Goal: Book appointment/travel/reservation

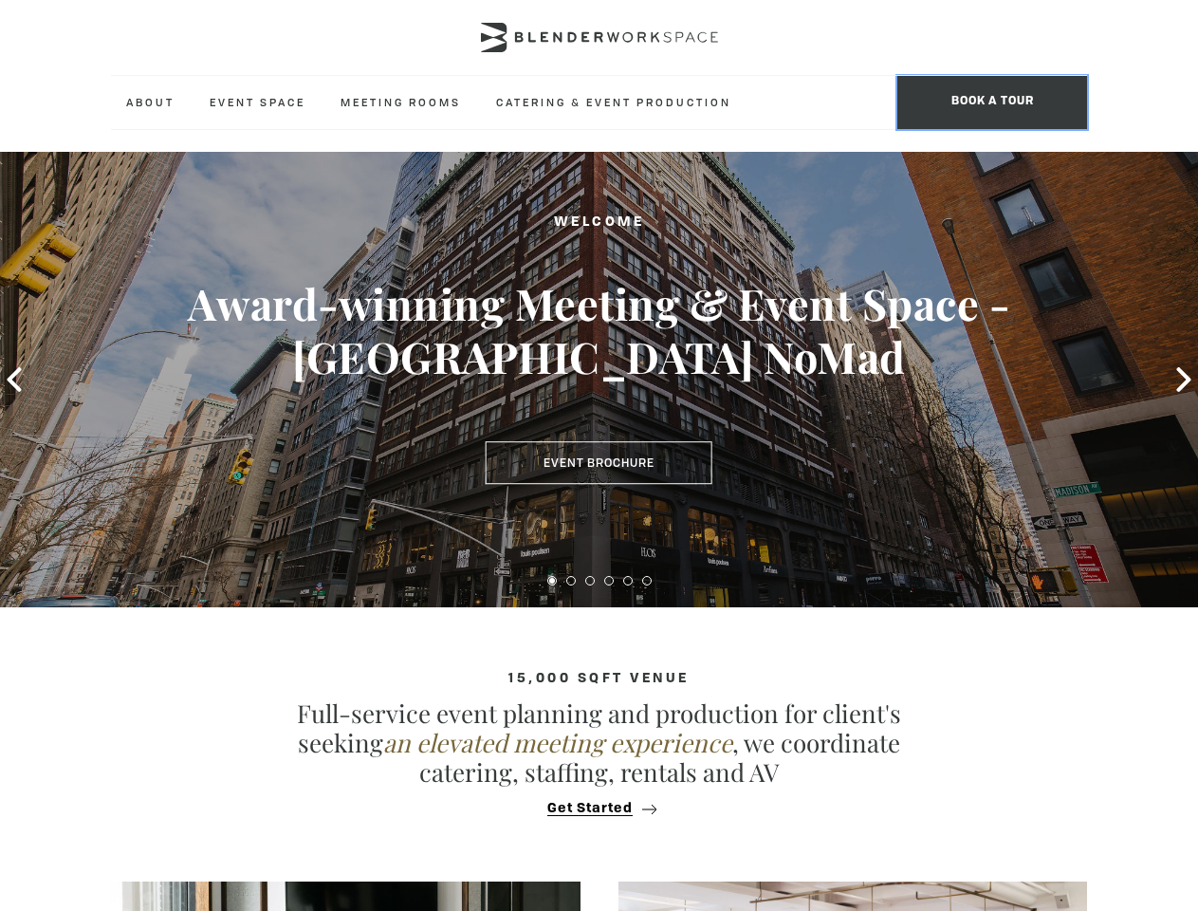
click at [992, 102] on span "BOOK A TOUR" at bounding box center [992, 102] width 190 height 53
click at [14, 379] on icon at bounding box center [14, 379] width 14 height 25
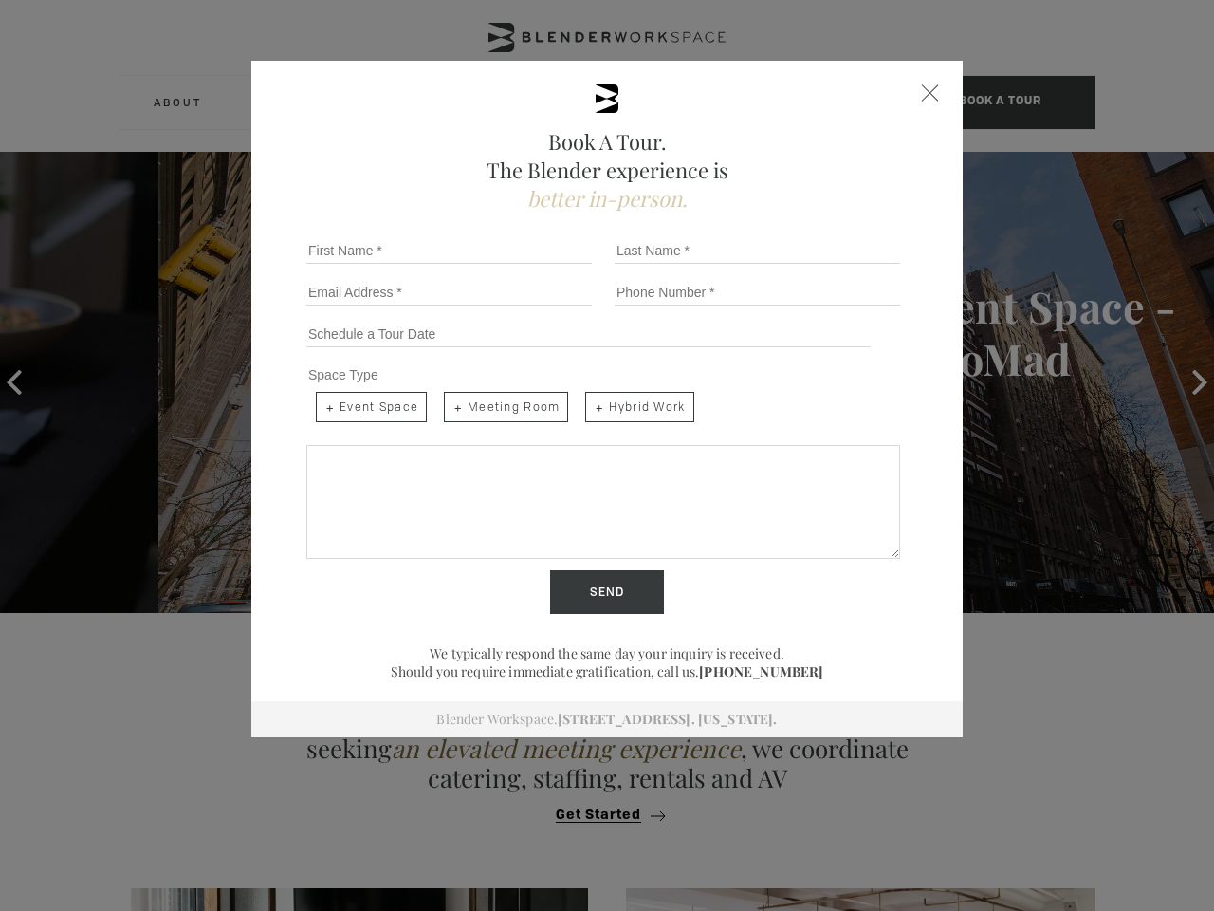
click at [1184, 379] on div "Book A Tour. The Blender experience is better in-person. Team Size 1 2 3 4 5 6 …" at bounding box center [607, 455] width 1214 height 911
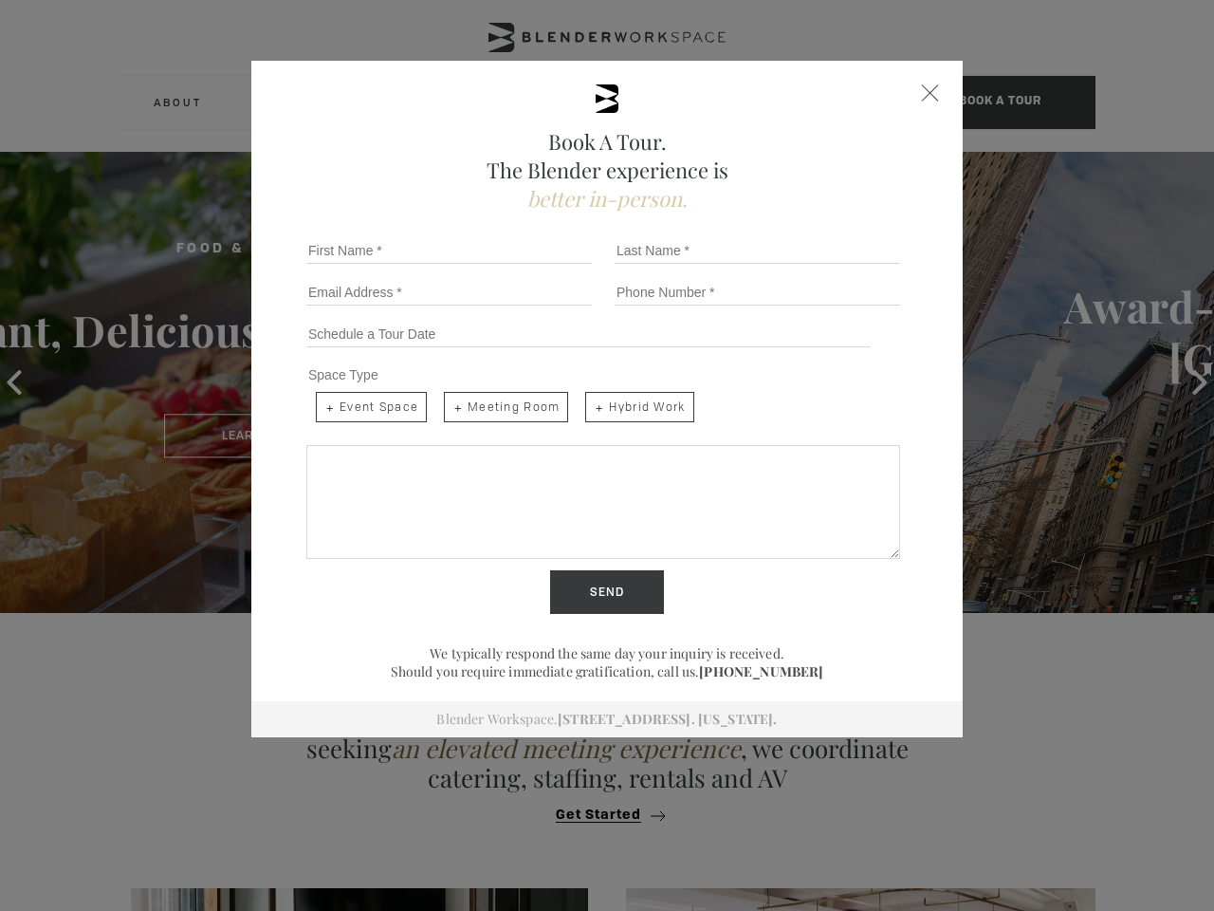
click at [552, 580] on div "Send" at bounding box center [607, 592] width 617 height 44
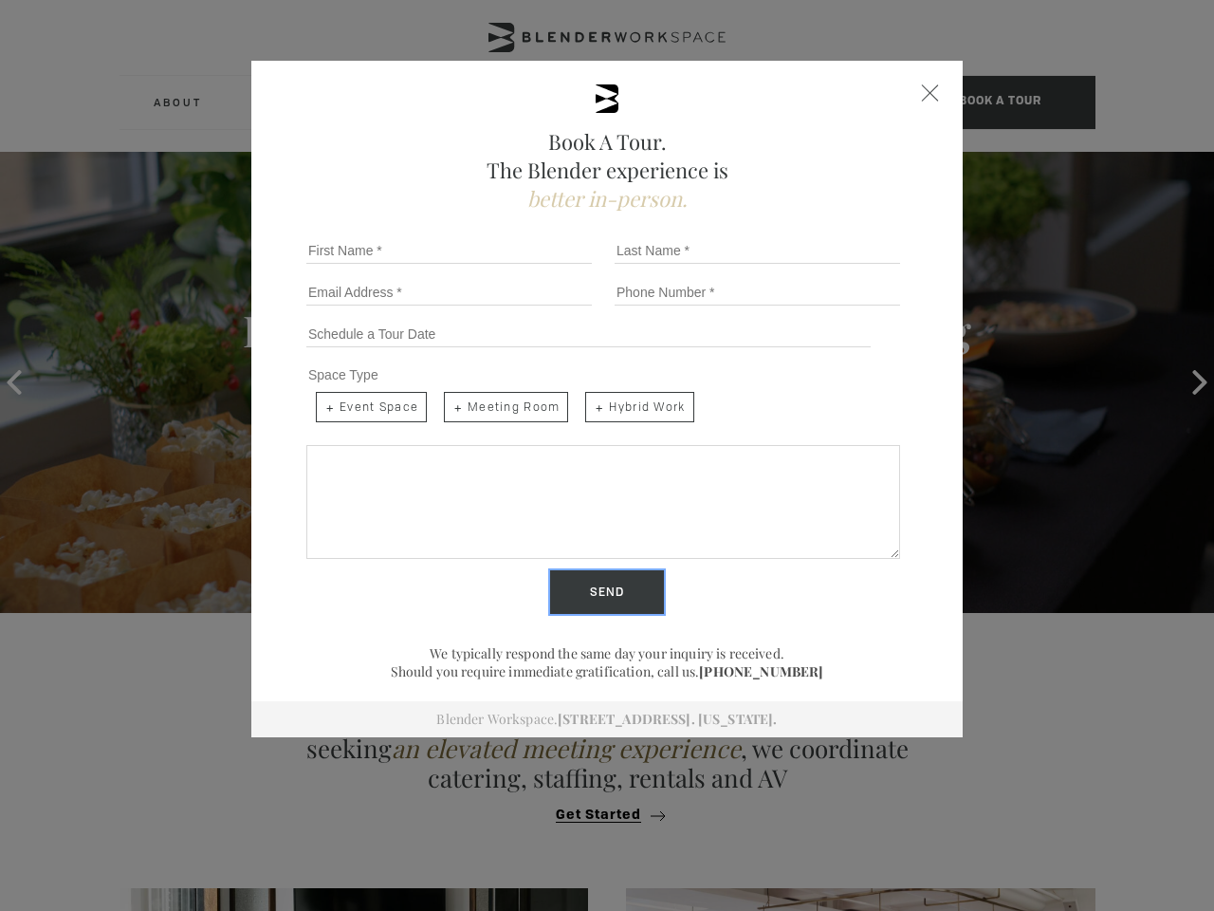
click at [571, 580] on input "Send" at bounding box center [607, 592] width 114 height 44
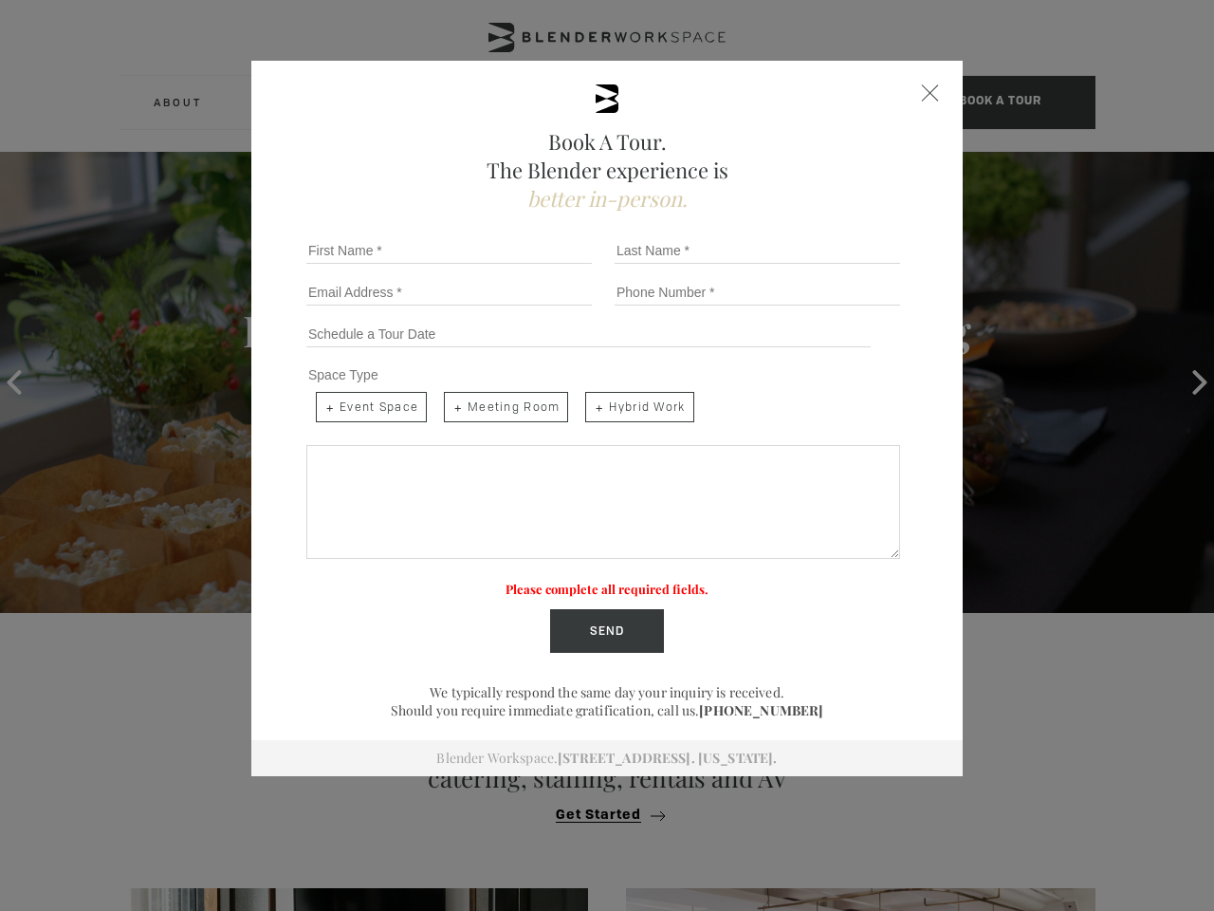
click at [590, 580] on label "Please complete all required fields." at bounding box center [607, 588] width 203 height 16
click at [609, 580] on label "Please complete all required fields." at bounding box center [607, 588] width 203 height 16
click at [628, 580] on label "Please complete all required fields." at bounding box center [607, 588] width 203 height 16
click at [647, 580] on label "Please complete all required fields." at bounding box center [607, 588] width 203 height 16
click at [598, 808] on div "Book A Tour. The Blender experience is better in-person. Team Size 1 2 3 4 5 6 …" at bounding box center [607, 455] width 1214 height 911
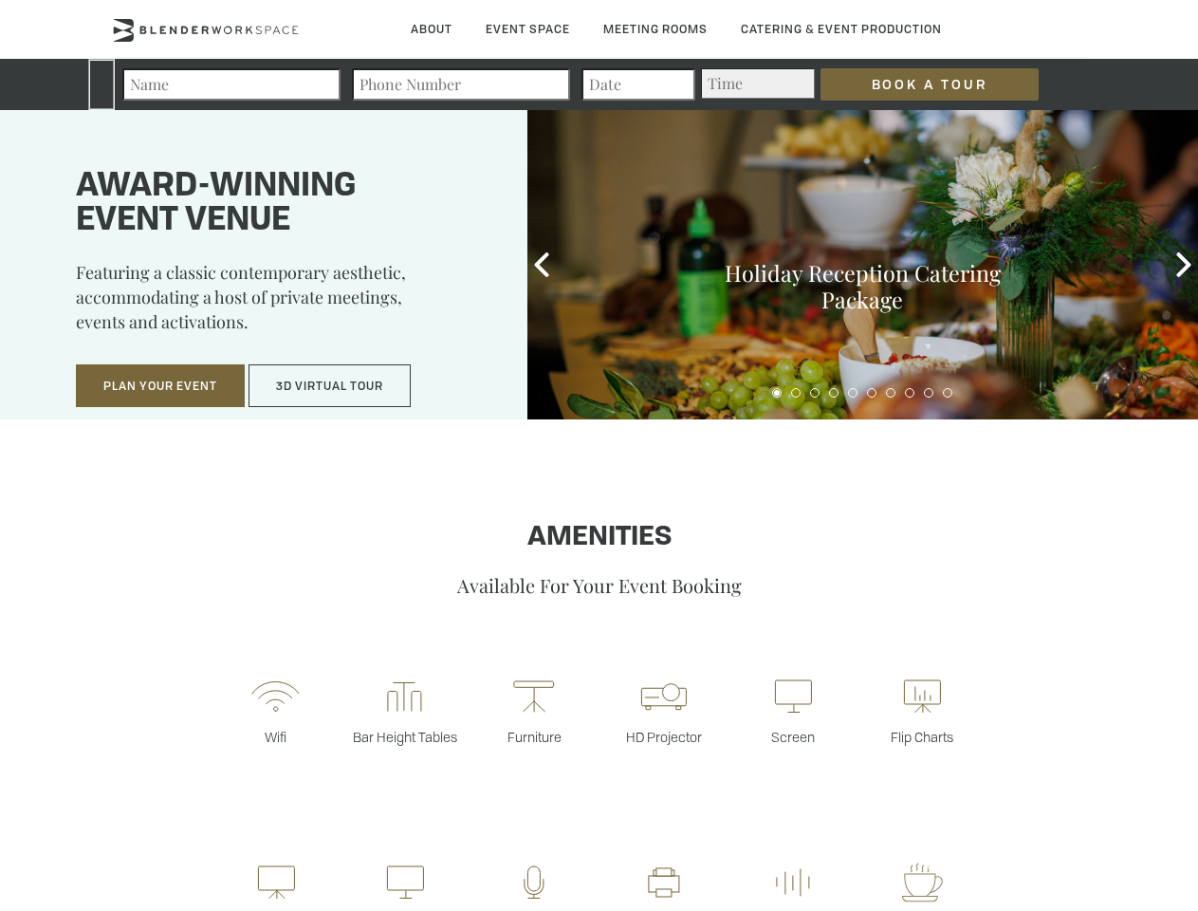
type div "2025-10-01"
